Goal: Task Accomplishment & Management: Use online tool/utility

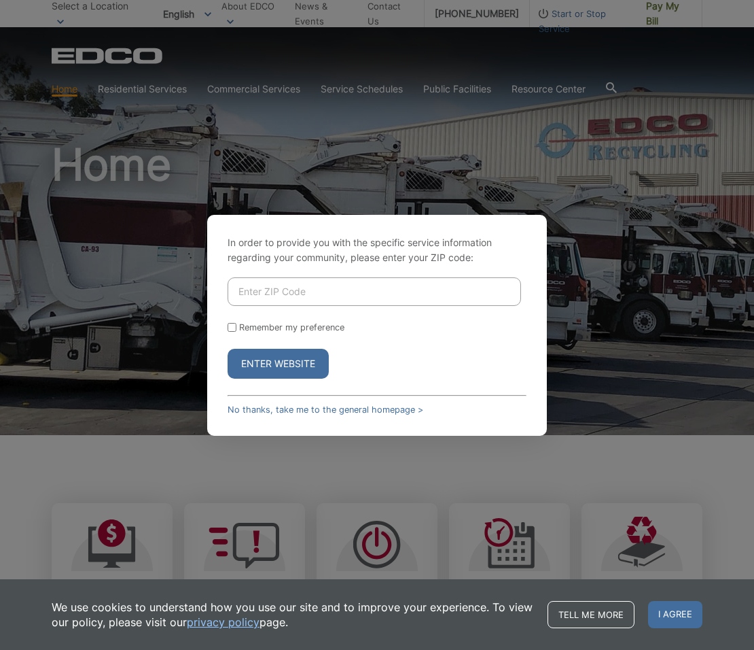
drag, startPoint x: 310, startPoint y: 412, endPoint x: 313, endPoint y: 403, distance: 9.2
click at [311, 410] on link "No thanks, take me to the general homepage >" at bounding box center [326, 409] width 196 height 10
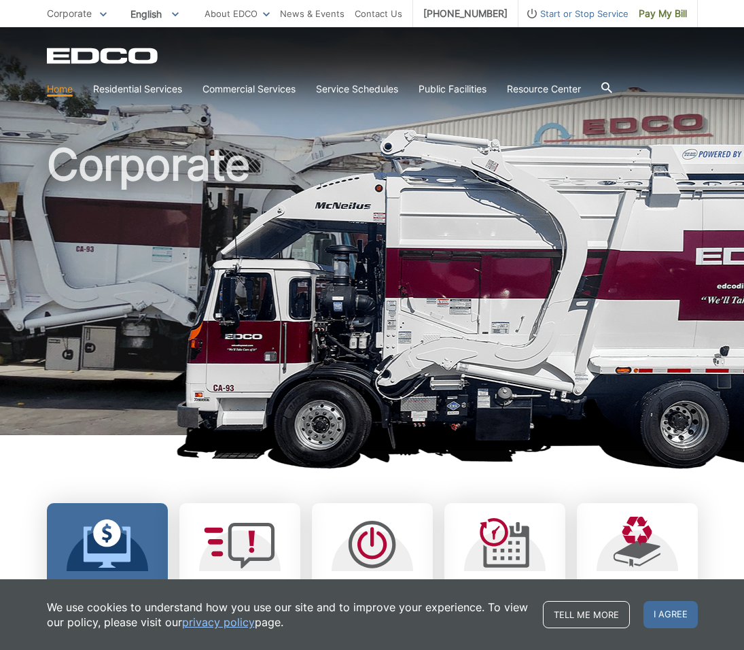
click at [139, 557] on div at bounding box center [108, 544] width 82 height 54
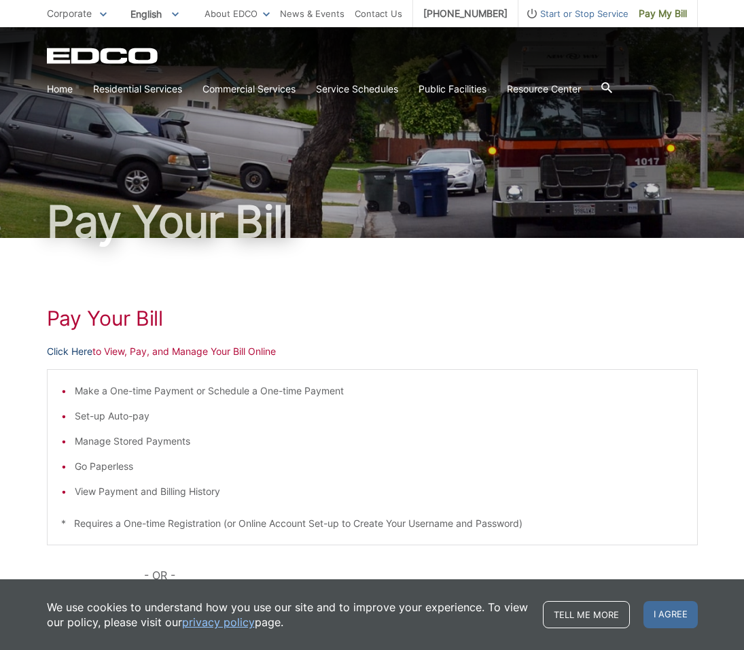
click at [85, 353] on link "Click Here" at bounding box center [70, 351] width 46 height 15
